Goal: Find specific page/section: Find specific page/section

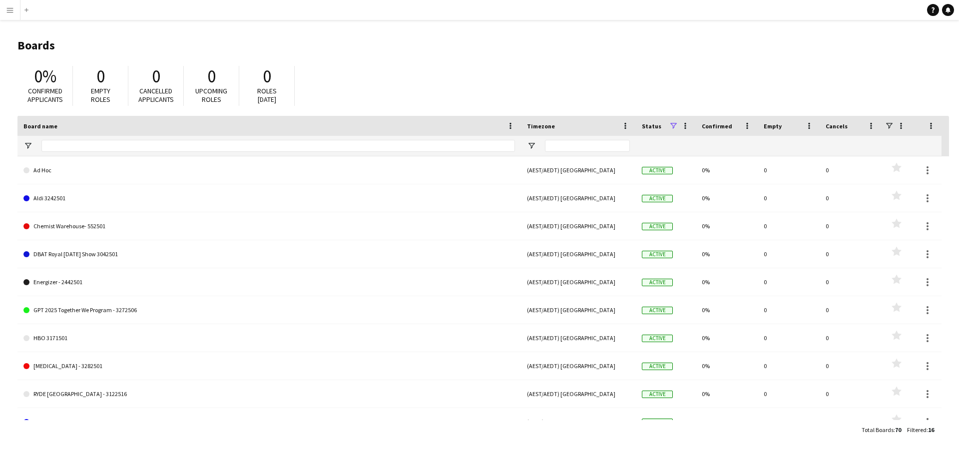
click at [12, 12] on app-icon "Menu" at bounding box center [10, 10] width 8 height 8
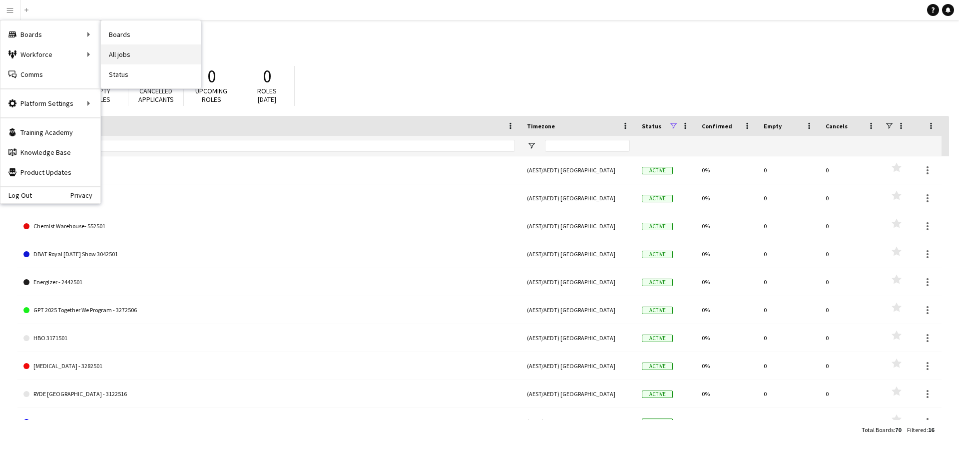
click at [155, 52] on link "All jobs" at bounding box center [151, 54] width 100 height 20
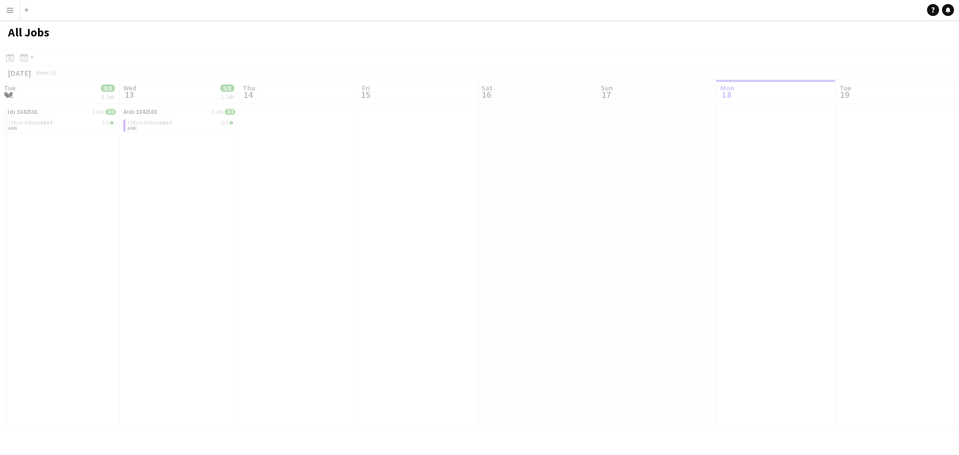
drag, startPoint x: 214, startPoint y: 214, endPoint x: 788, endPoint y: 248, distance: 575.2
click at [906, 260] on app-all-jobs "All Jobs Date picker [DATE] [DATE] [DATE] M [DATE] T [DATE] W [DATE] T [DATE] F…" at bounding box center [479, 224] width 959 height 409
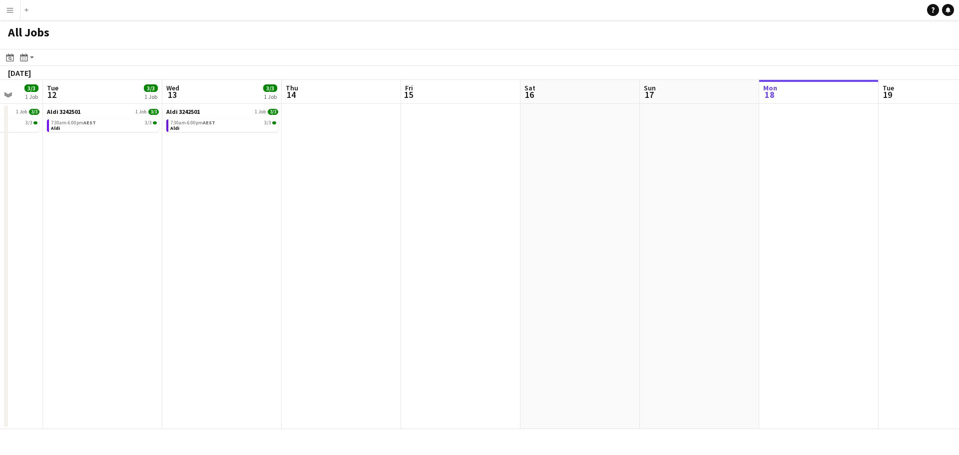
click at [763, 267] on app-all-jobs "All Jobs Date picker [DATE] [DATE] [DATE] M [DATE] T [DATE] W [DATE] T [DATE] F…" at bounding box center [479, 224] width 959 height 409
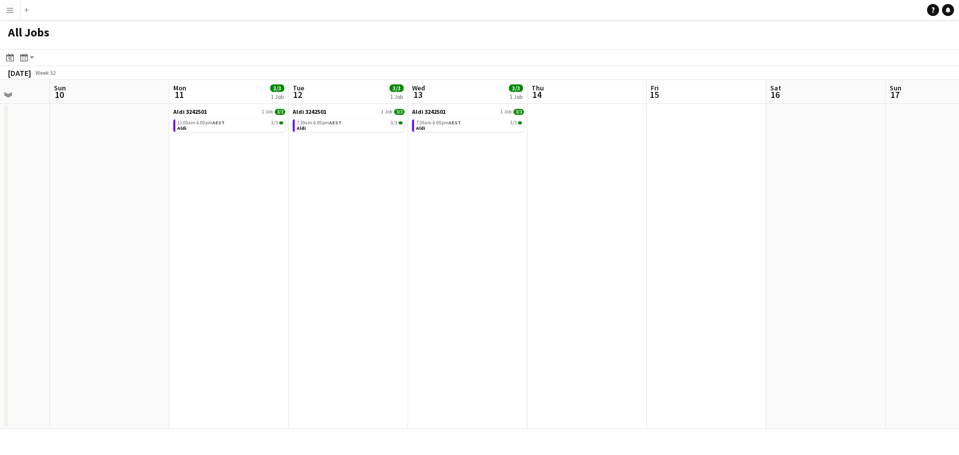
drag, startPoint x: 306, startPoint y: 249, endPoint x: 772, endPoint y: 300, distance: 469.2
click at [195, 293] on app-calendar-viewport "Thu 7 3/3 1 Job Fri 8 3/3 1 Job Sat 9 Sun 10 Mon 11 3/3 1 Job Tue 12 3/3 1 Job …" at bounding box center [479, 254] width 959 height 349
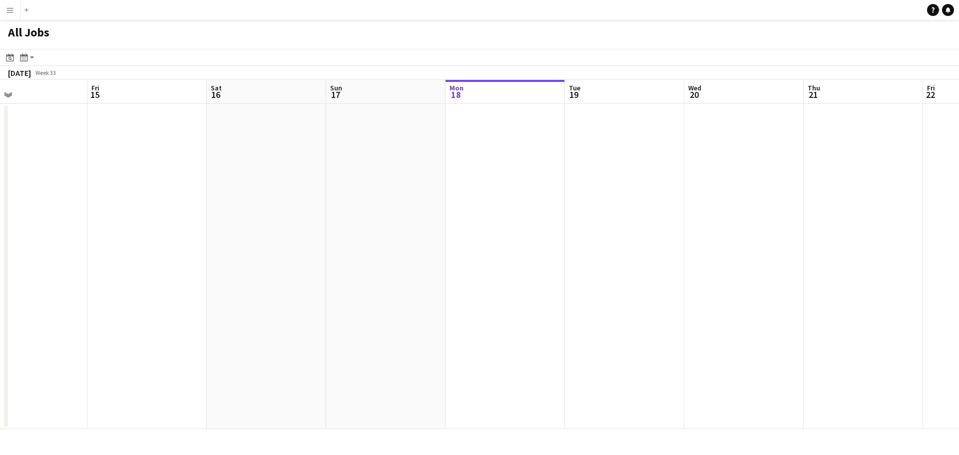
drag, startPoint x: 530, startPoint y: 294, endPoint x: 276, endPoint y: 305, distance: 253.9
click at [276, 305] on app-calendar-viewport "Mon 11 3/3 1 Job Tue 12 3/3 1 Job Wed 13 3/3 1 Job Thu 14 Fri 15 Sat 16 Sun 17 …" at bounding box center [479, 254] width 959 height 349
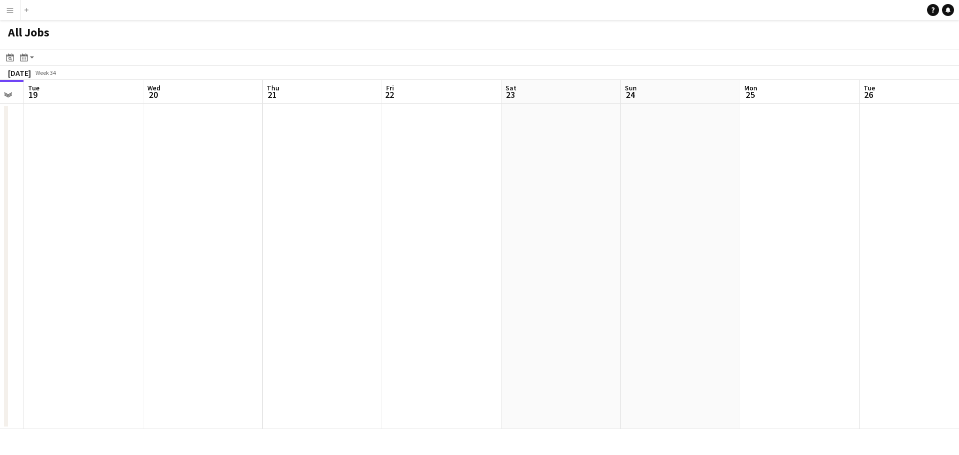
drag, startPoint x: 798, startPoint y: 306, endPoint x: 867, endPoint y: 306, distance: 68.9
click at [290, 306] on app-calendar-viewport "Fri 15 Sat 16 Sun 17 Mon 18 Tue 19 Wed 20 Thu 21 Fri 22 Sat 23 Sun 24 Mon 25 Tu…" at bounding box center [479, 254] width 959 height 349
drag, startPoint x: 663, startPoint y: 306, endPoint x: 958, endPoint y: 303, distance: 295.6
click at [958, 303] on app-calendar-viewport "Sat 16 Sun 17 Mon 18 Tue 19 Wed 20 Thu 21 Fri 22 Sat 23 Sun 24 Mon 25 Tue 26 We…" at bounding box center [479, 254] width 959 height 349
